Goal: Find specific page/section: Find specific page/section

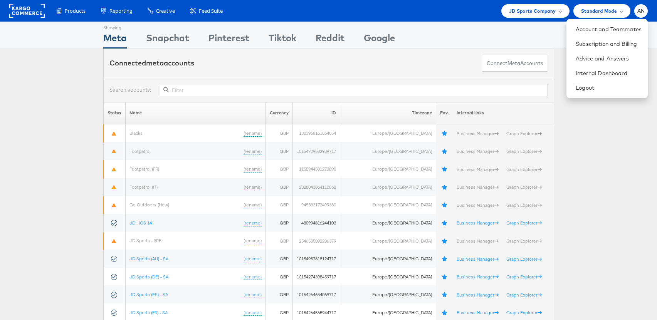
scroll to position [10, 0]
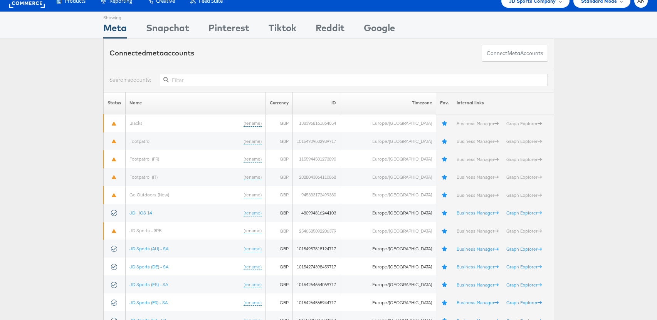
scroll to position [0, 0]
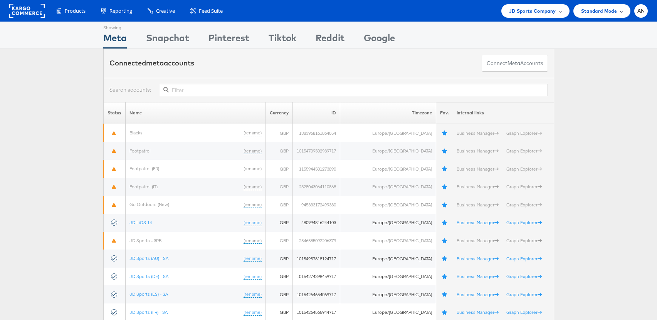
click at [611, 13] on span "Standard Mode" at bounding box center [599, 11] width 36 height 8
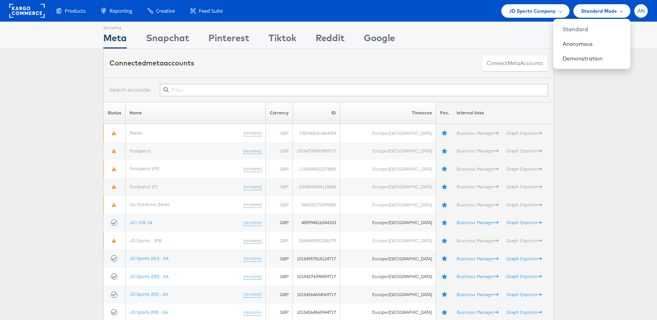
click at [645, 11] on span "AN" at bounding box center [642, 10] width 8 height 5
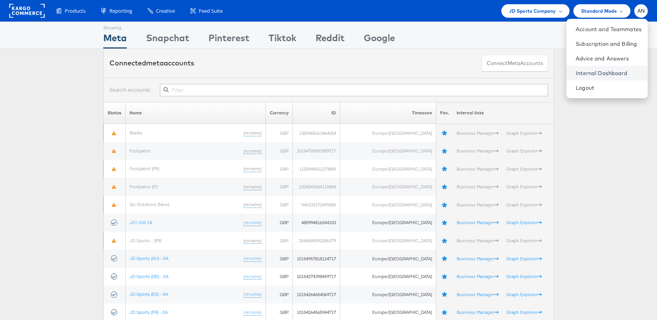
click at [610, 75] on link "Internal Dashboard" at bounding box center [609, 73] width 66 height 8
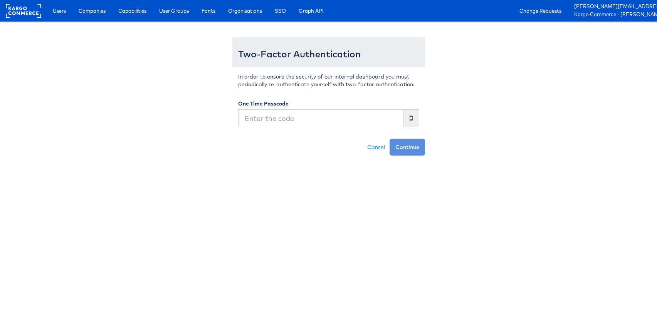
click at [255, 118] on input "text" at bounding box center [320, 118] width 165 height 18
type input "437292"
click at [390, 139] on button "Continue" at bounding box center [407, 147] width 35 height 17
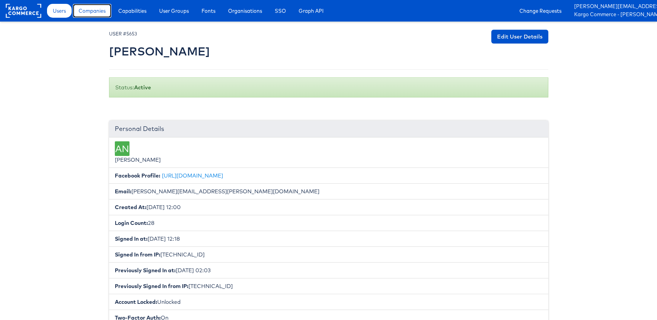
click at [93, 12] on span "Companies" at bounding box center [92, 11] width 27 height 8
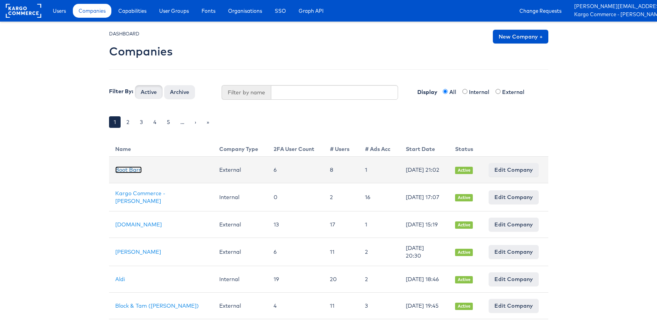
click at [130, 170] on link "Boot Barn" at bounding box center [128, 170] width 27 height 7
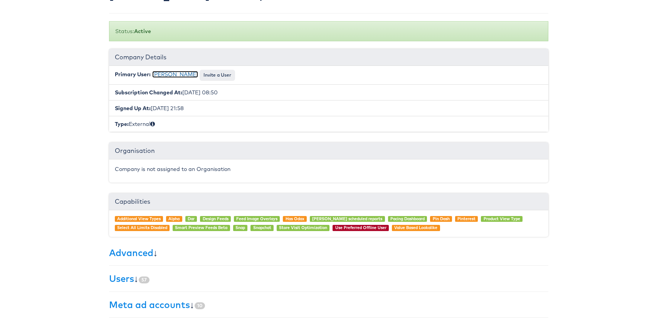
scroll to position [140, 0]
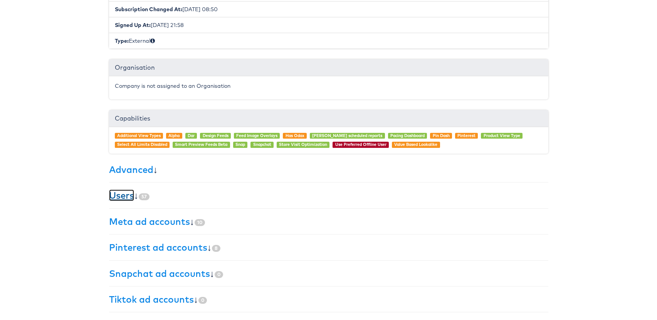
click at [120, 196] on link "Users" at bounding box center [121, 196] width 25 height 12
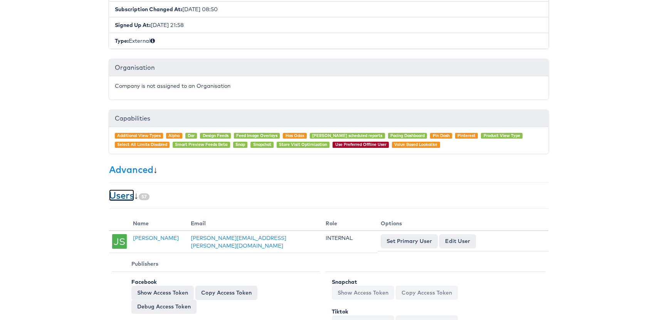
scroll to position [157, 0]
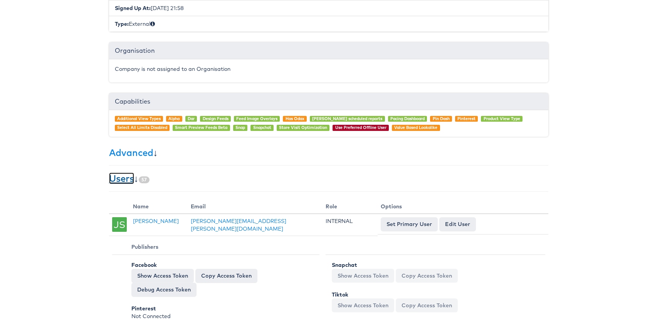
click at [125, 179] on link "Users" at bounding box center [121, 179] width 25 height 12
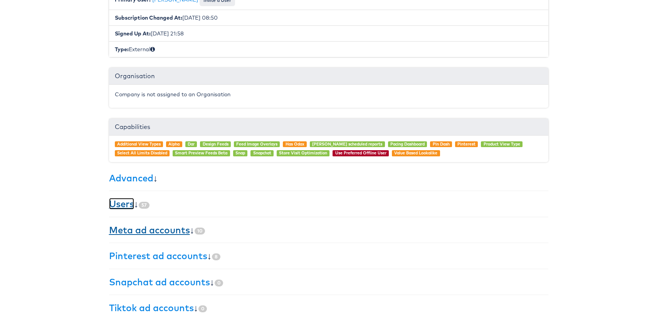
scroll to position [127, 0]
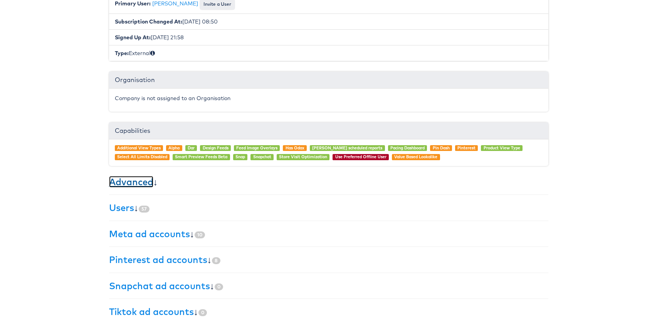
click at [133, 184] on link "Advanced" at bounding box center [131, 182] width 44 height 12
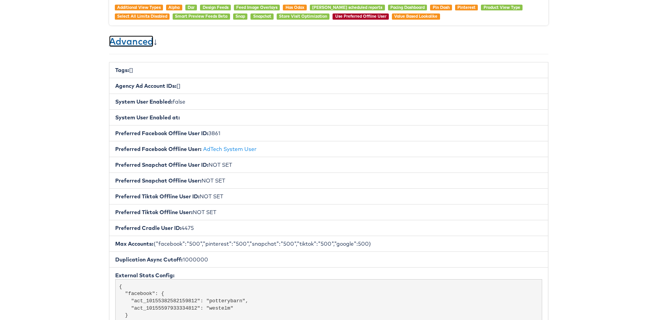
scroll to position [268, 0]
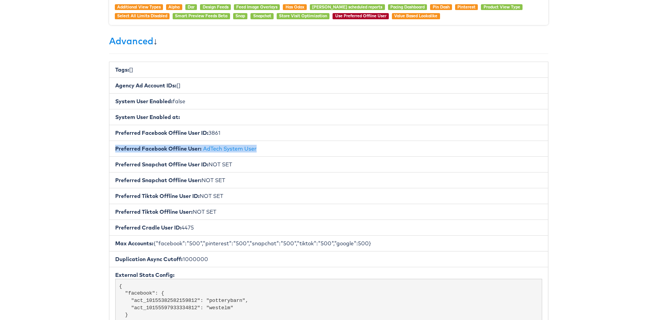
drag, startPoint x: 116, startPoint y: 149, endPoint x: 283, endPoint y: 150, distance: 167.3
click at [283, 150] on li "Preferred Facebook Offline User: AdTech System User" at bounding box center [329, 149] width 440 height 16
copy li "Preferred Facebook Offline User: AdTech System User"
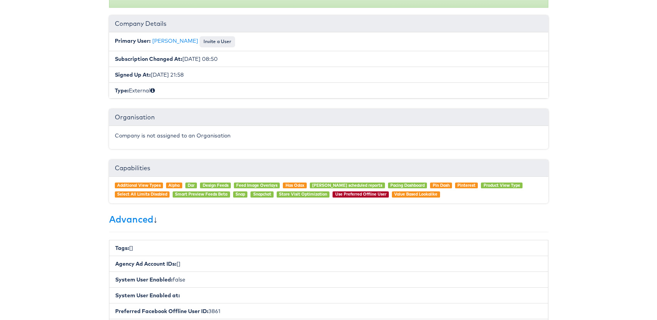
scroll to position [0, 0]
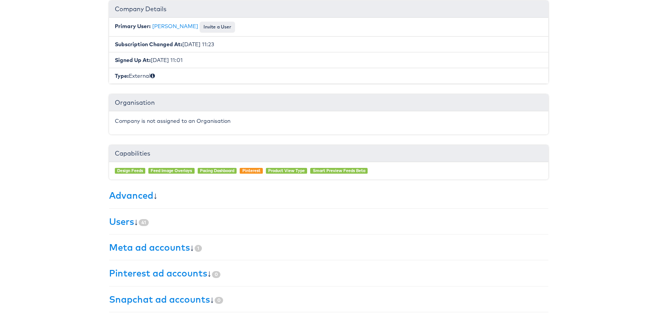
scroll to position [130, 0]
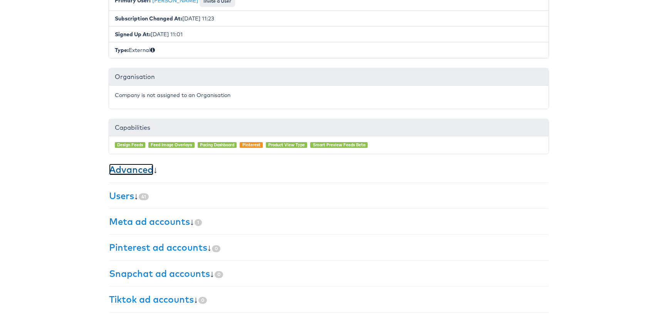
click at [135, 169] on link "Advanced" at bounding box center [131, 170] width 44 height 12
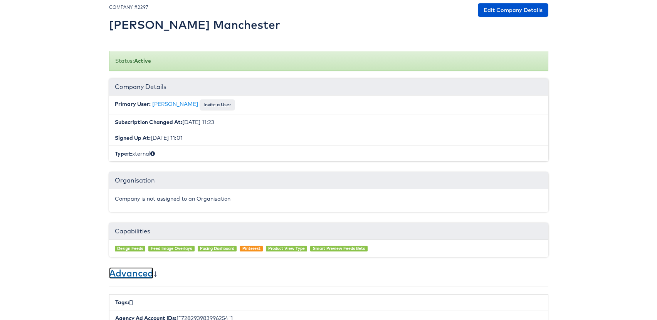
scroll to position [0, 0]
